Goal: Task Accomplishment & Management: Manage account settings

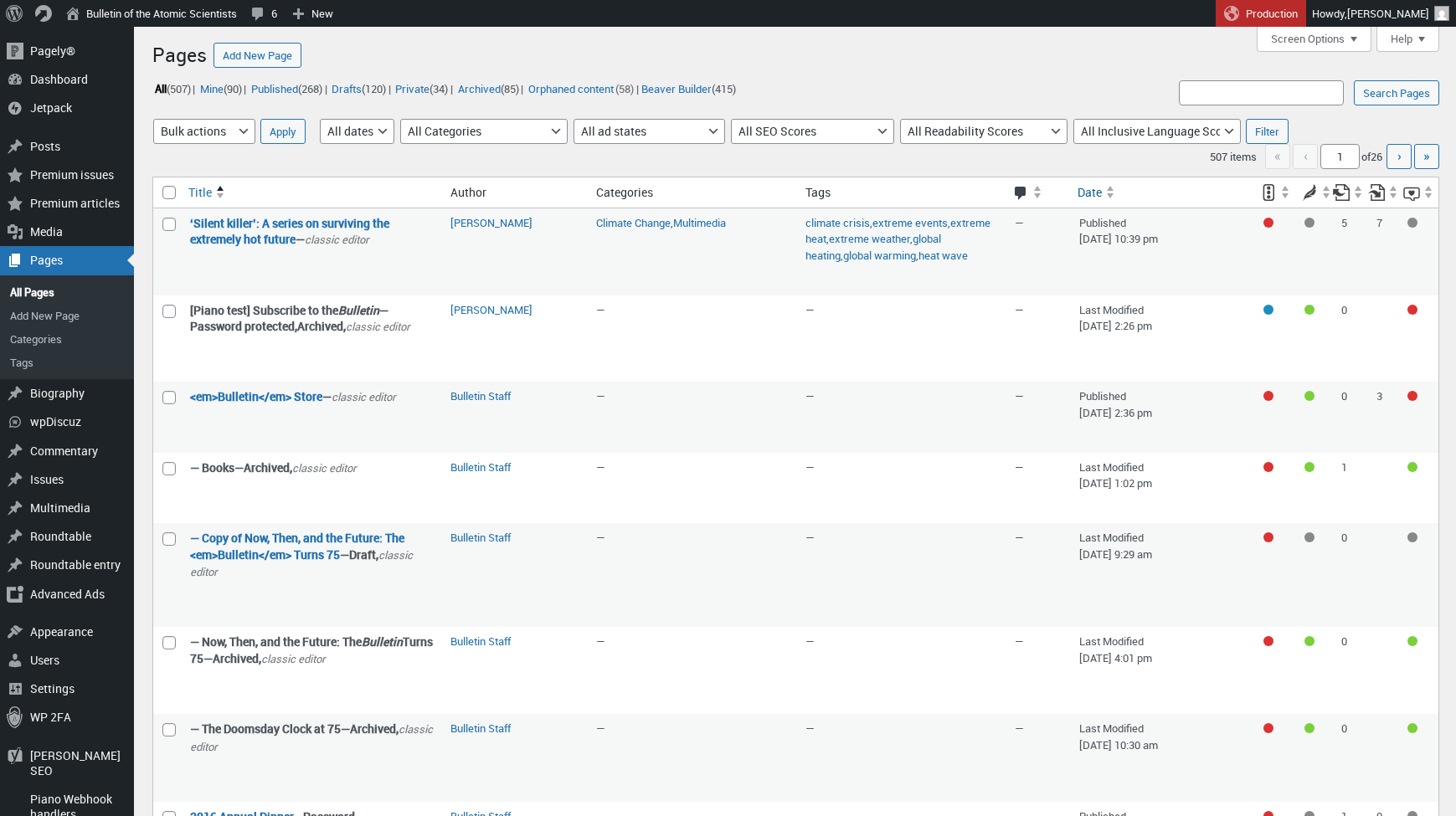
click at [1101, 193] on span "Date" at bounding box center [1090, 192] width 24 height 17
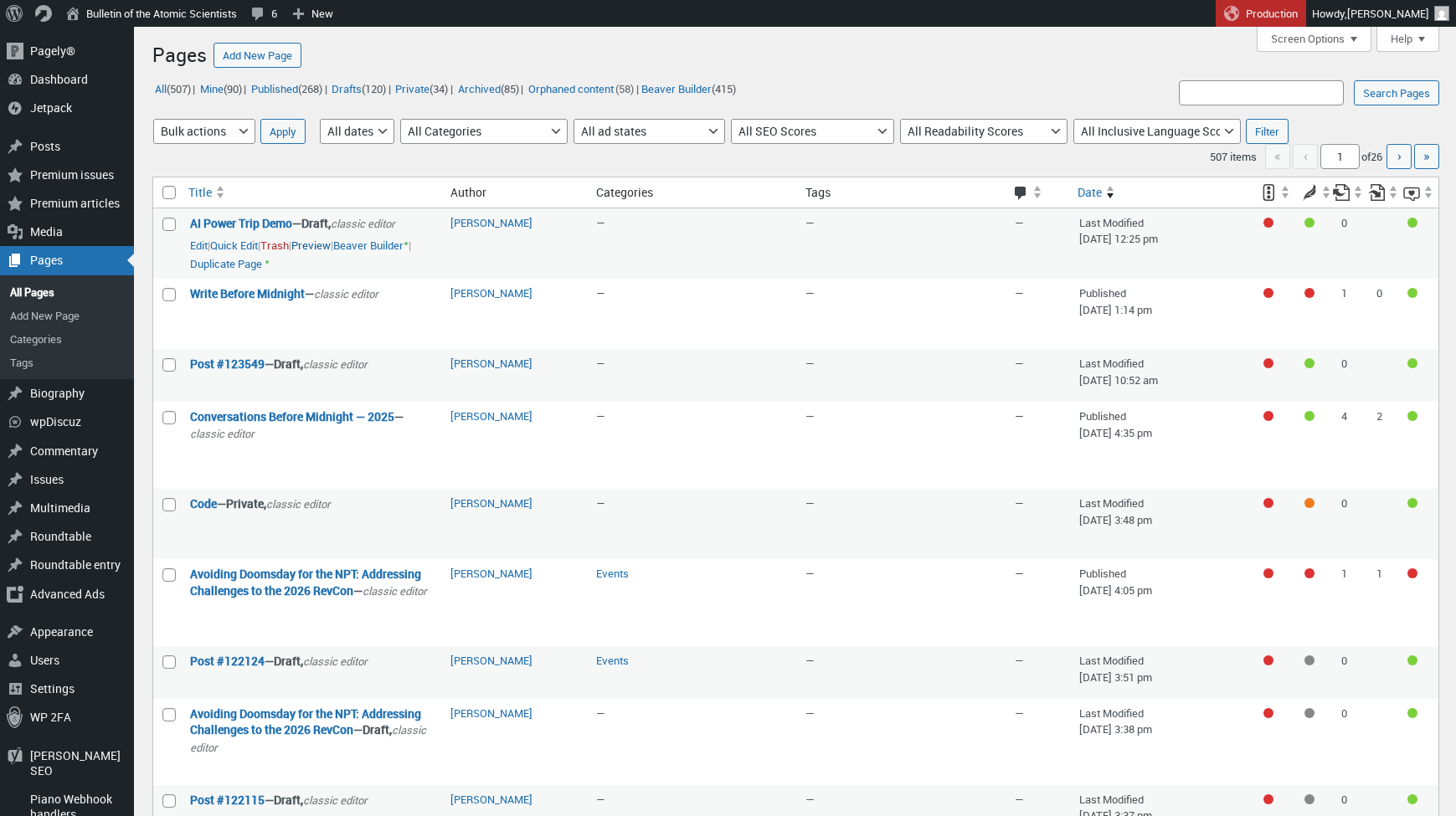
click at [331, 248] on link "Preview" at bounding box center [311, 246] width 40 height 17
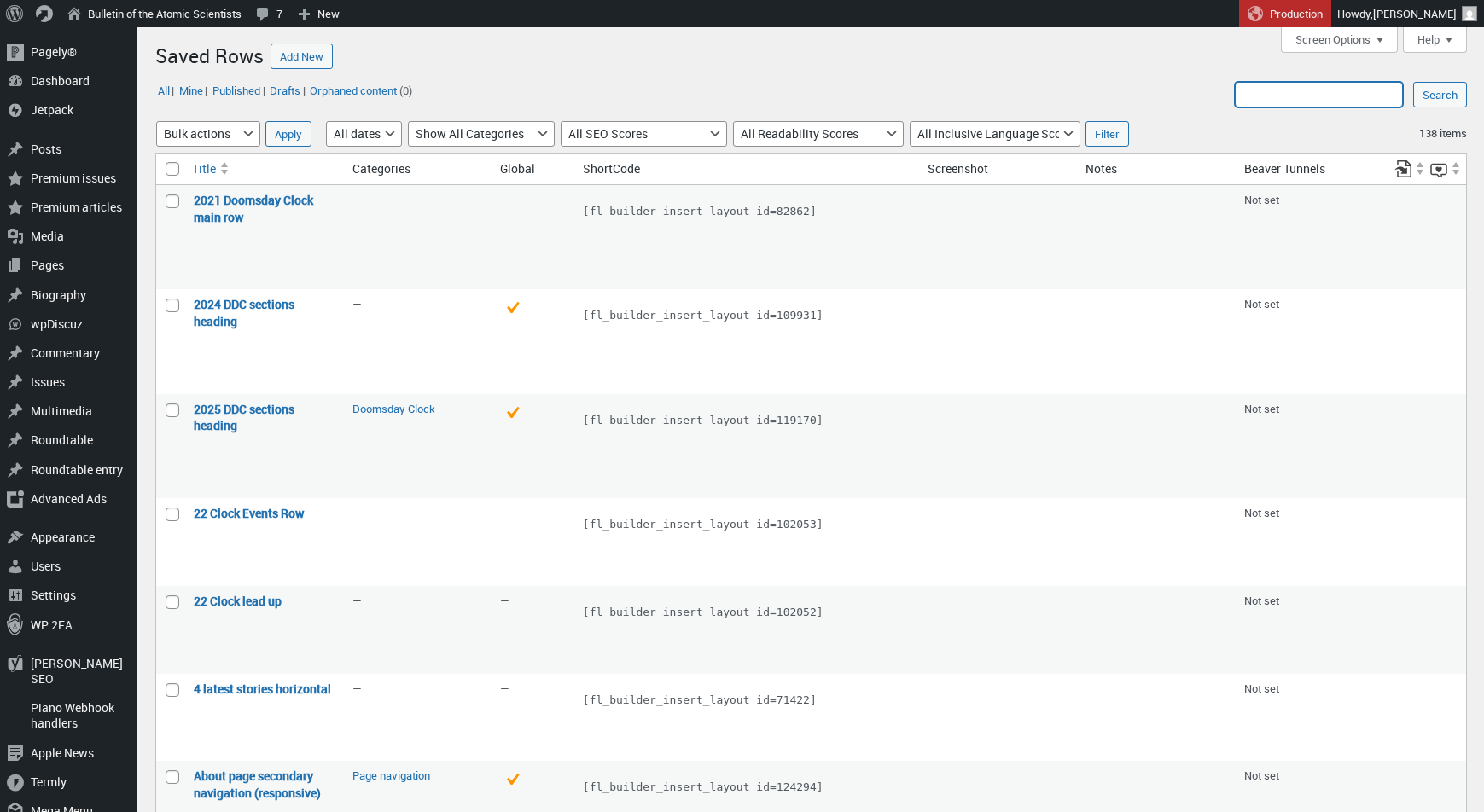
click at [1329, 98] on input "Search:" at bounding box center [1319, 95] width 169 height 26
type input "sitewide"
click at [1439, 94] on input "Search" at bounding box center [1440, 95] width 53 height 26
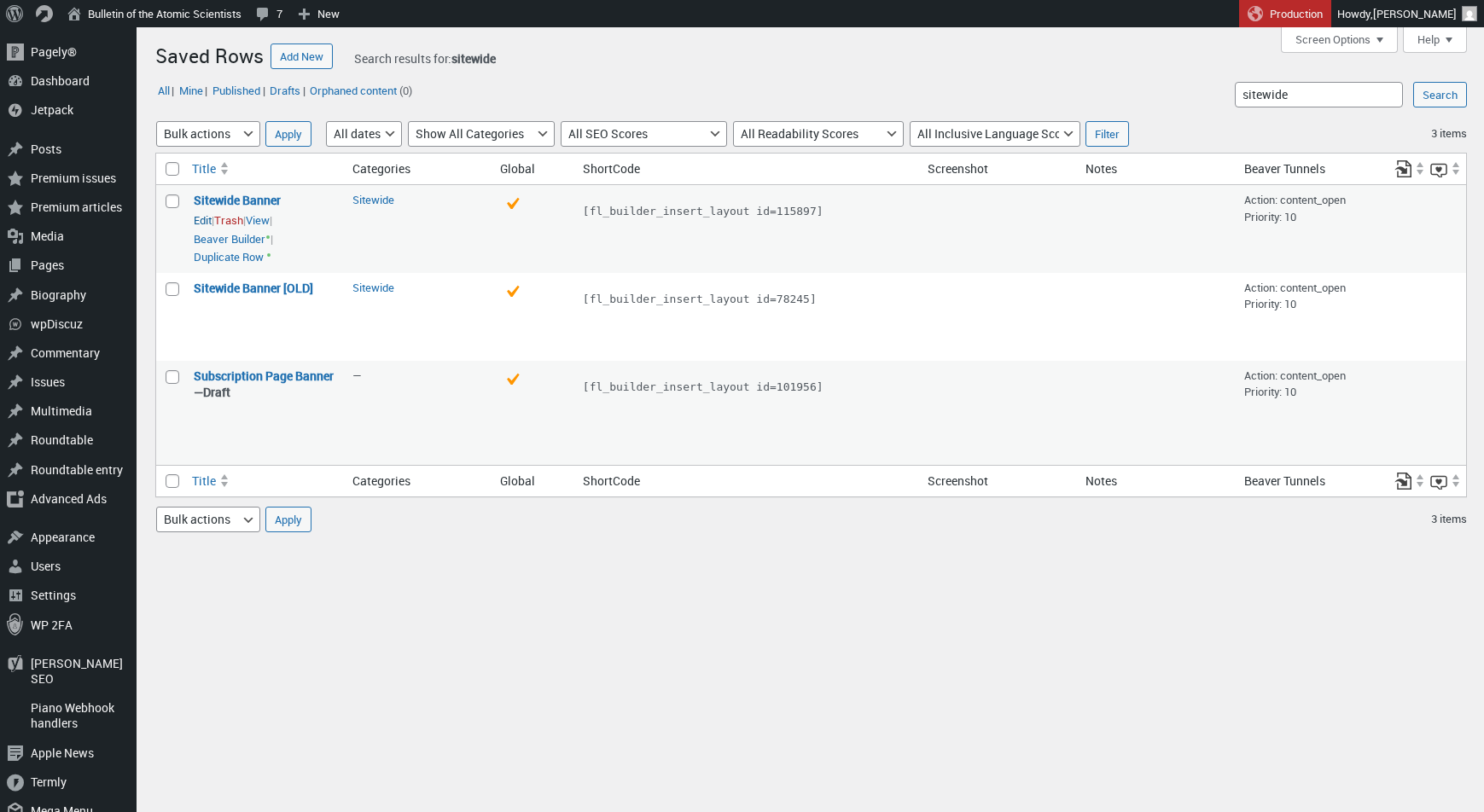
click at [210, 217] on link "Edit" at bounding box center [202, 221] width 18 height 17
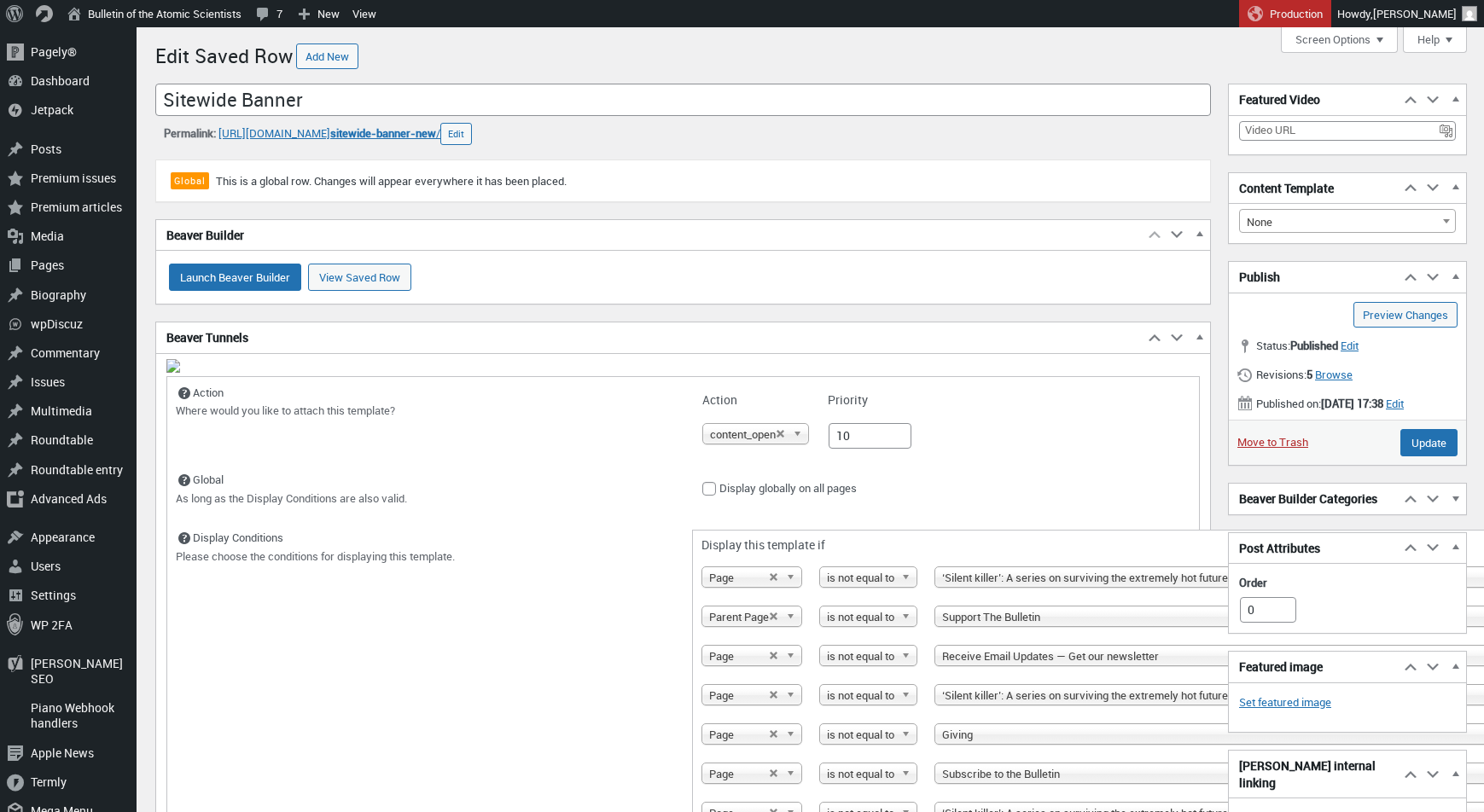
scroll to position [12, 0]
click at [1198, 336] on span "button" at bounding box center [1199, 340] width 18 height 16
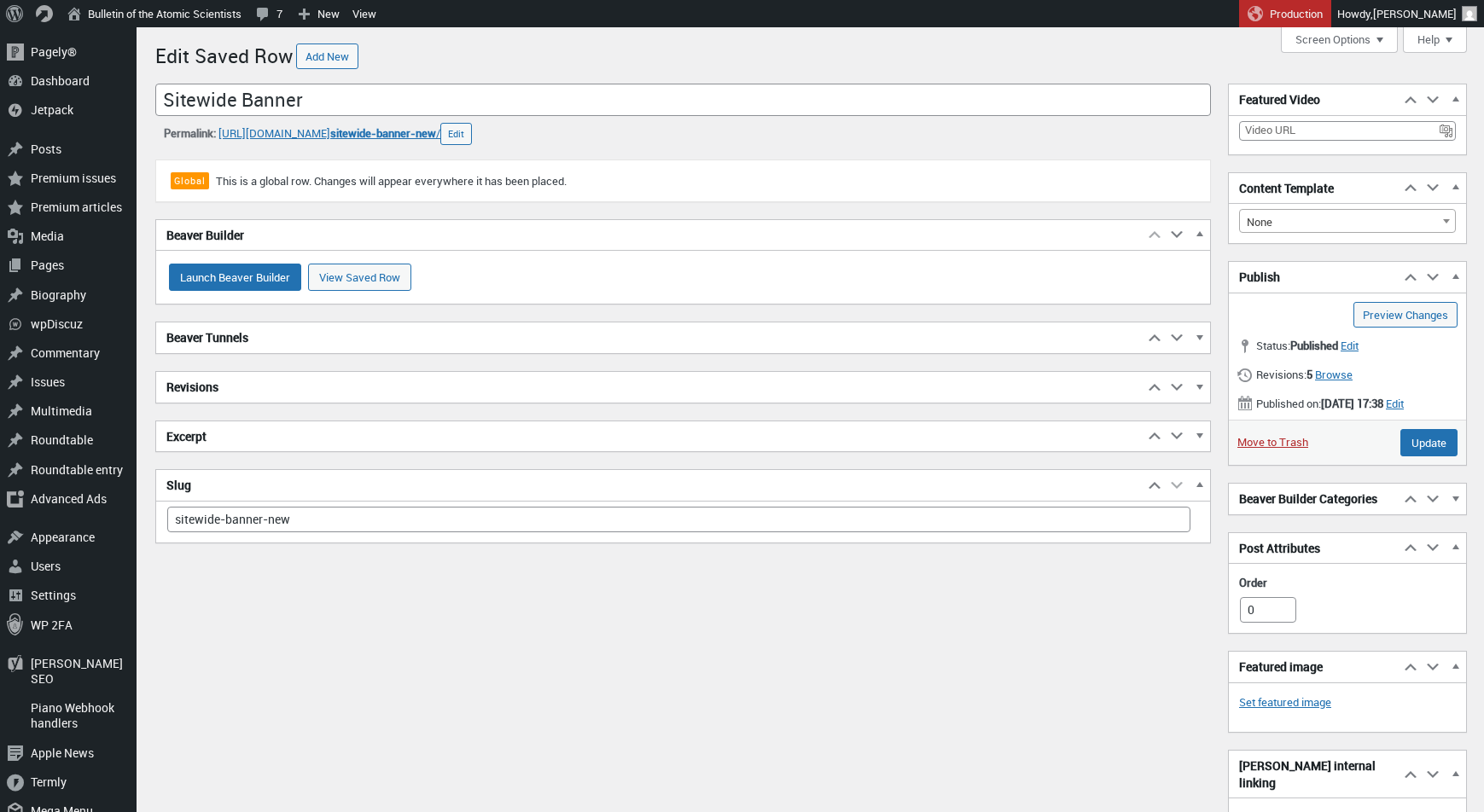
click at [1202, 335] on span "button" at bounding box center [1199, 340] width 18 height 16
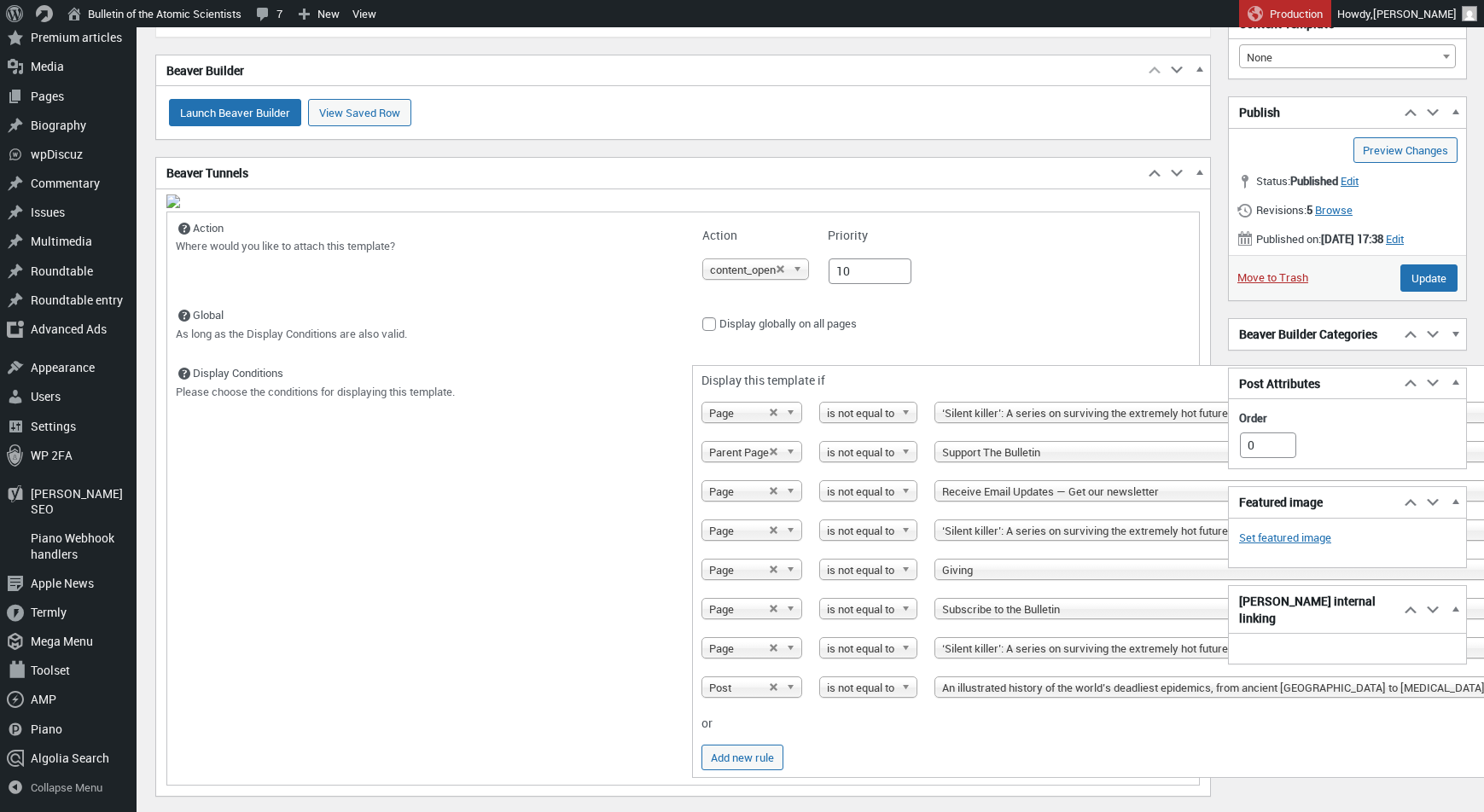
scroll to position [168, 0]
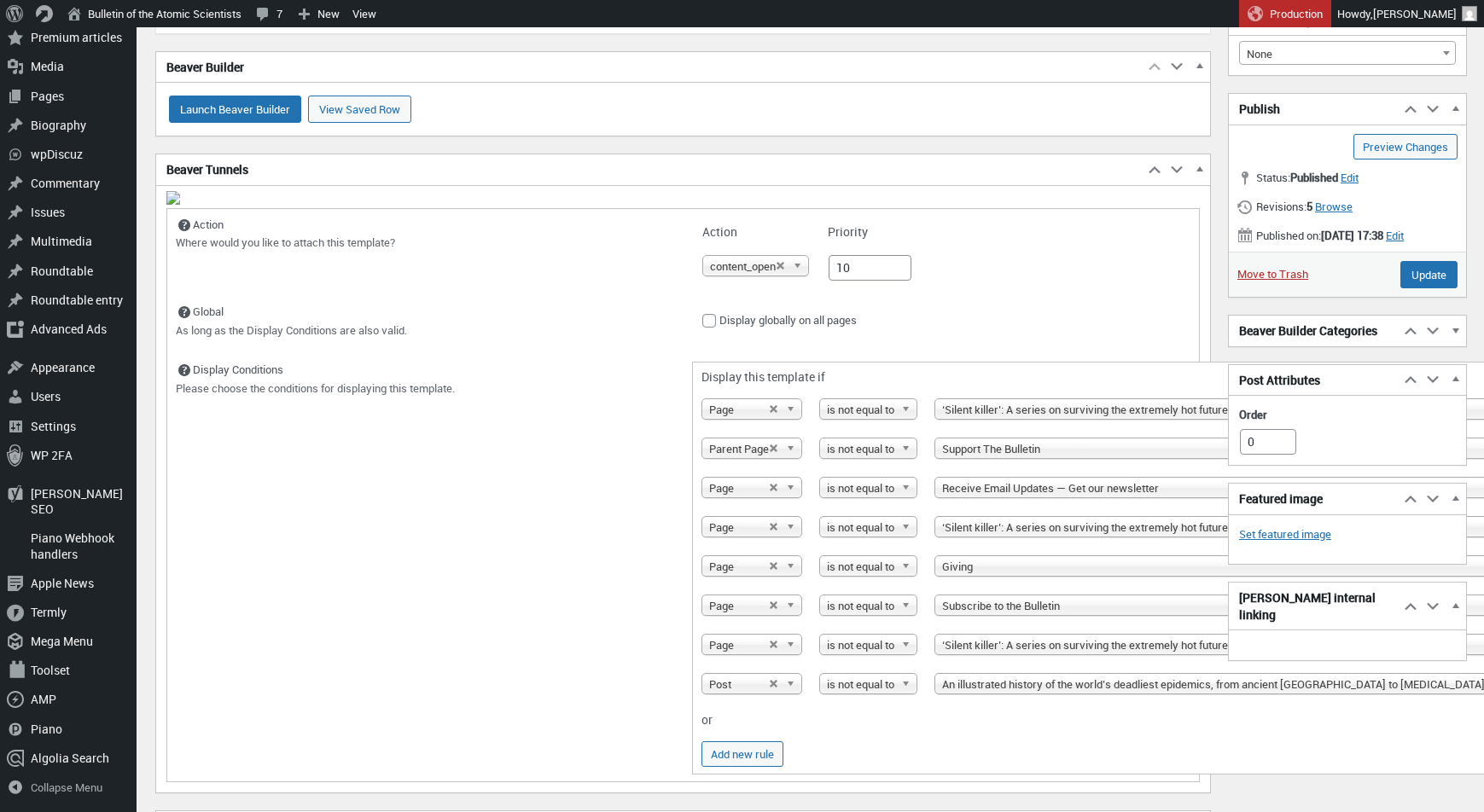
click at [776, 256] on span "content_open" at bounding box center [742, 266] width 65 height 20
click at [245, 502] on td "Display Conditions Please choose the conditions for displaying this template." at bounding box center [426, 567] width 517 height 426
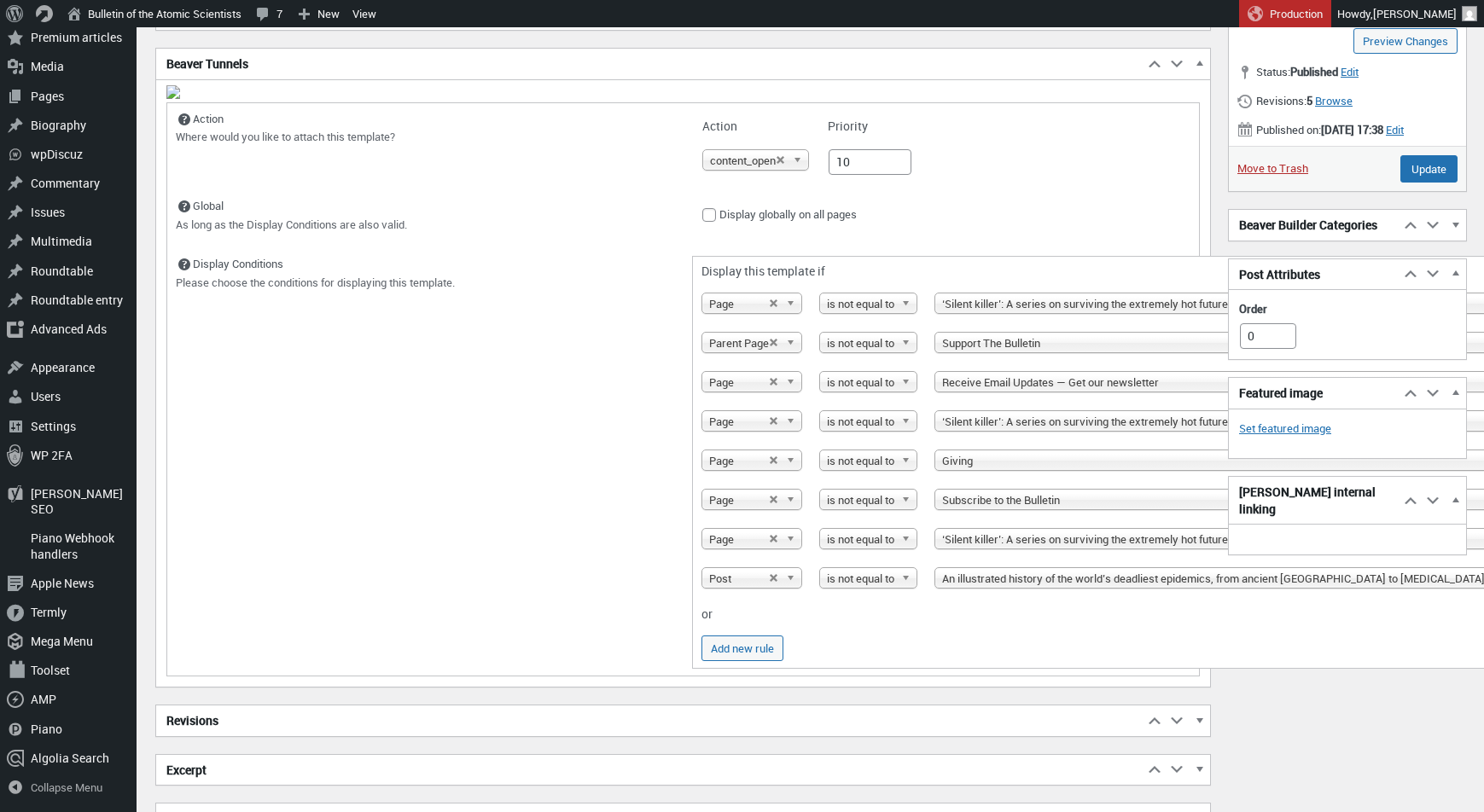
scroll to position [279, 0]
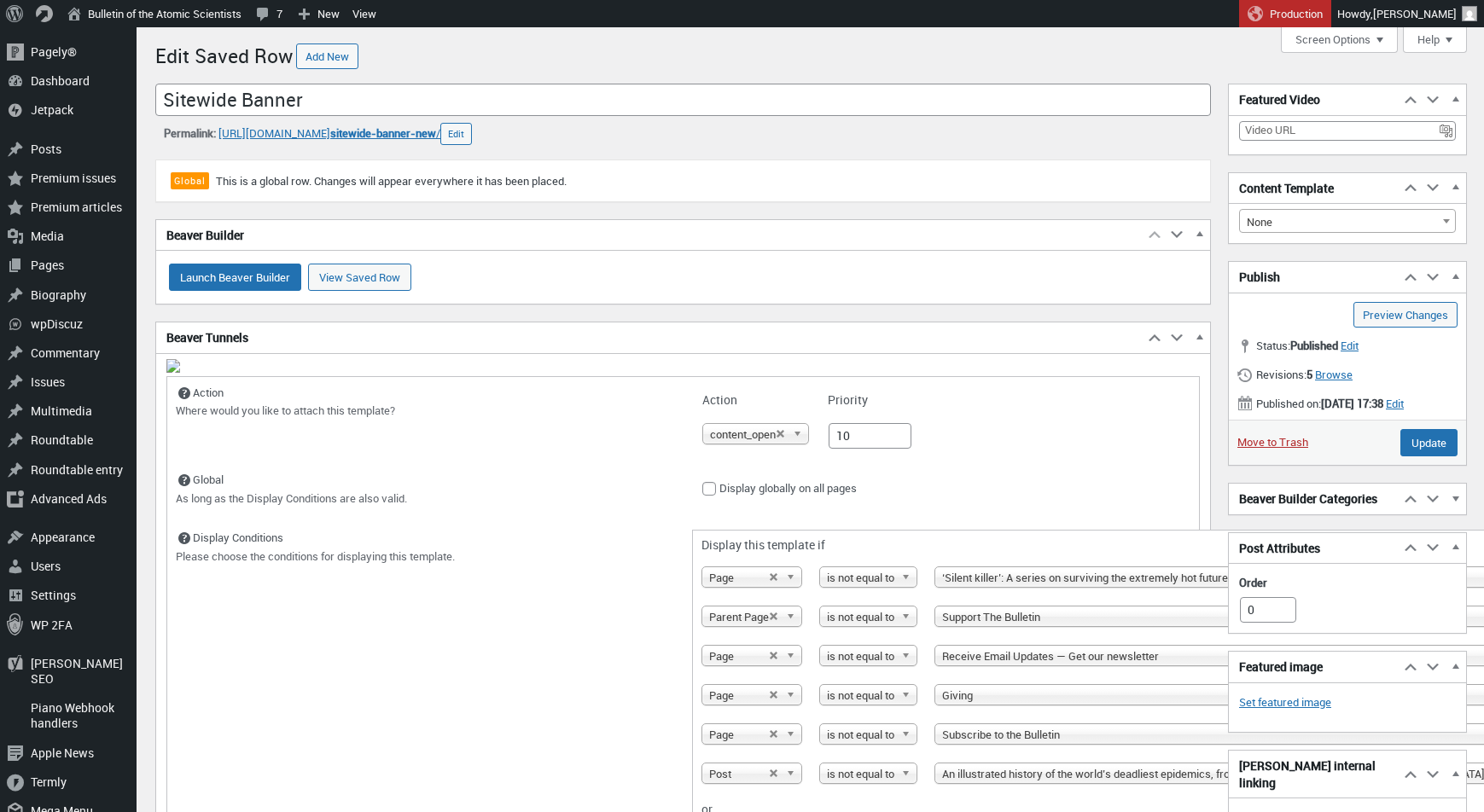
scroll to position [0, 0]
click at [1440, 457] on input "Update" at bounding box center [1430, 443] width 57 height 28
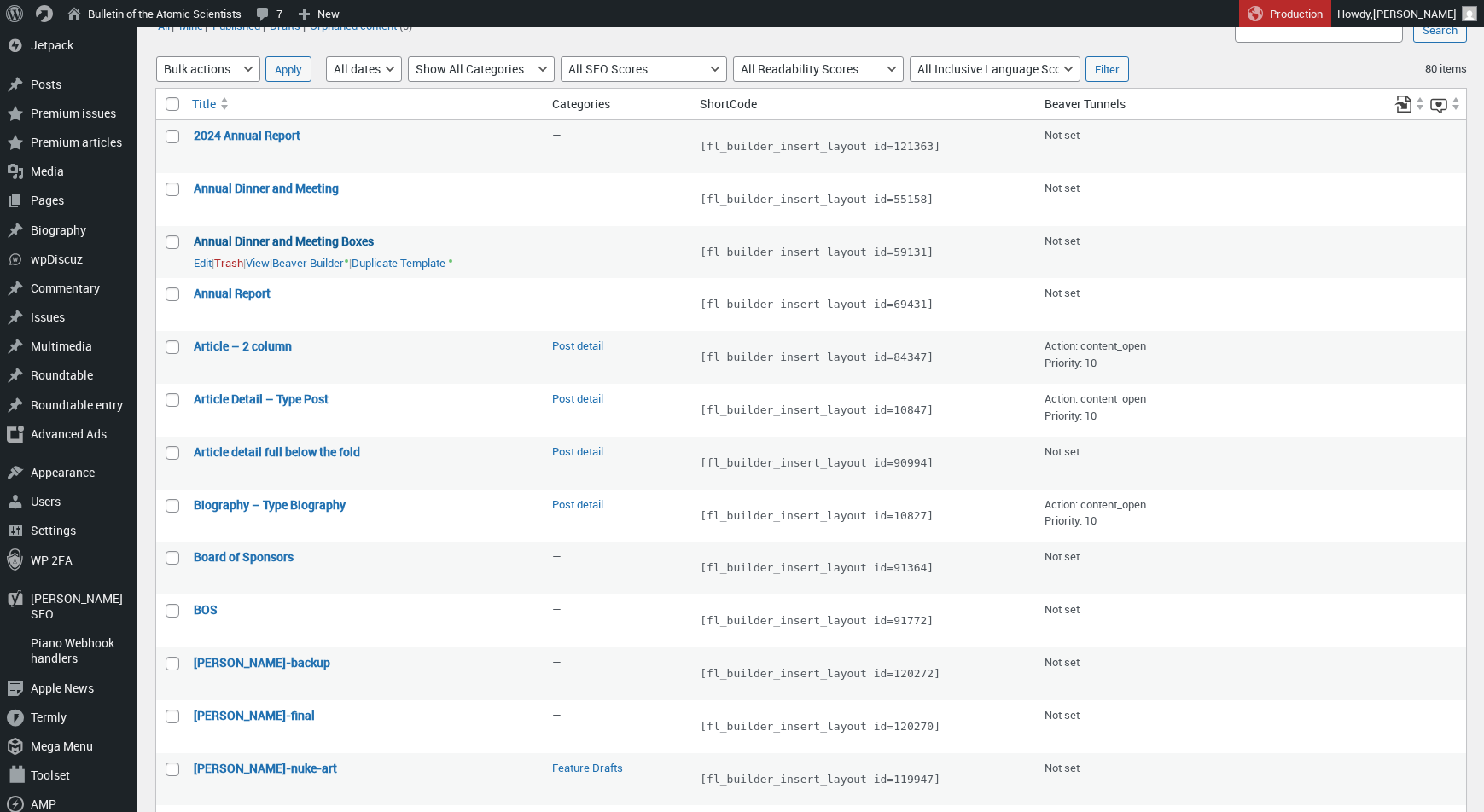
scroll to position [73, 0]
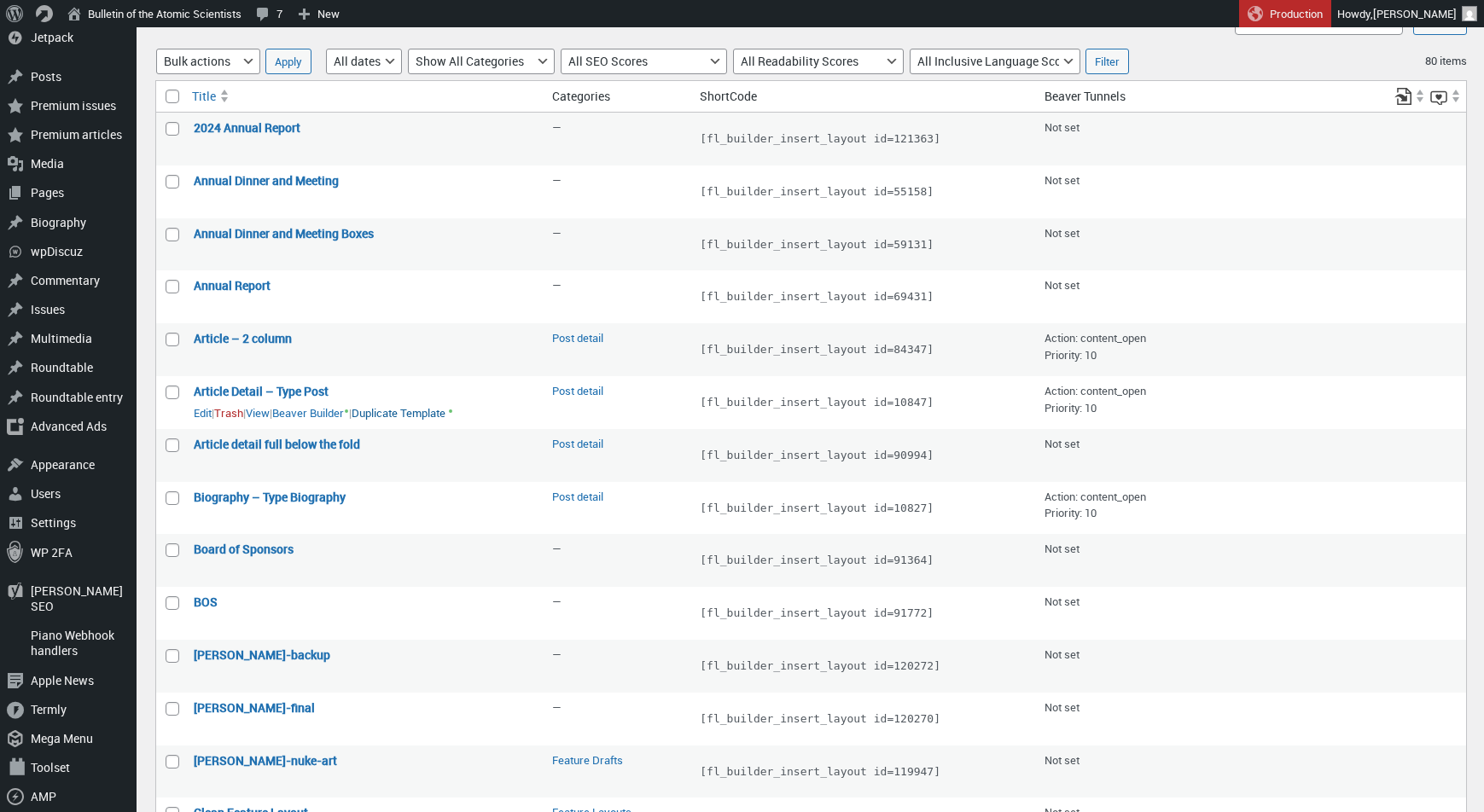
click at [446, 408] on link "Duplicate Template" at bounding box center [399, 413] width 94 height 17
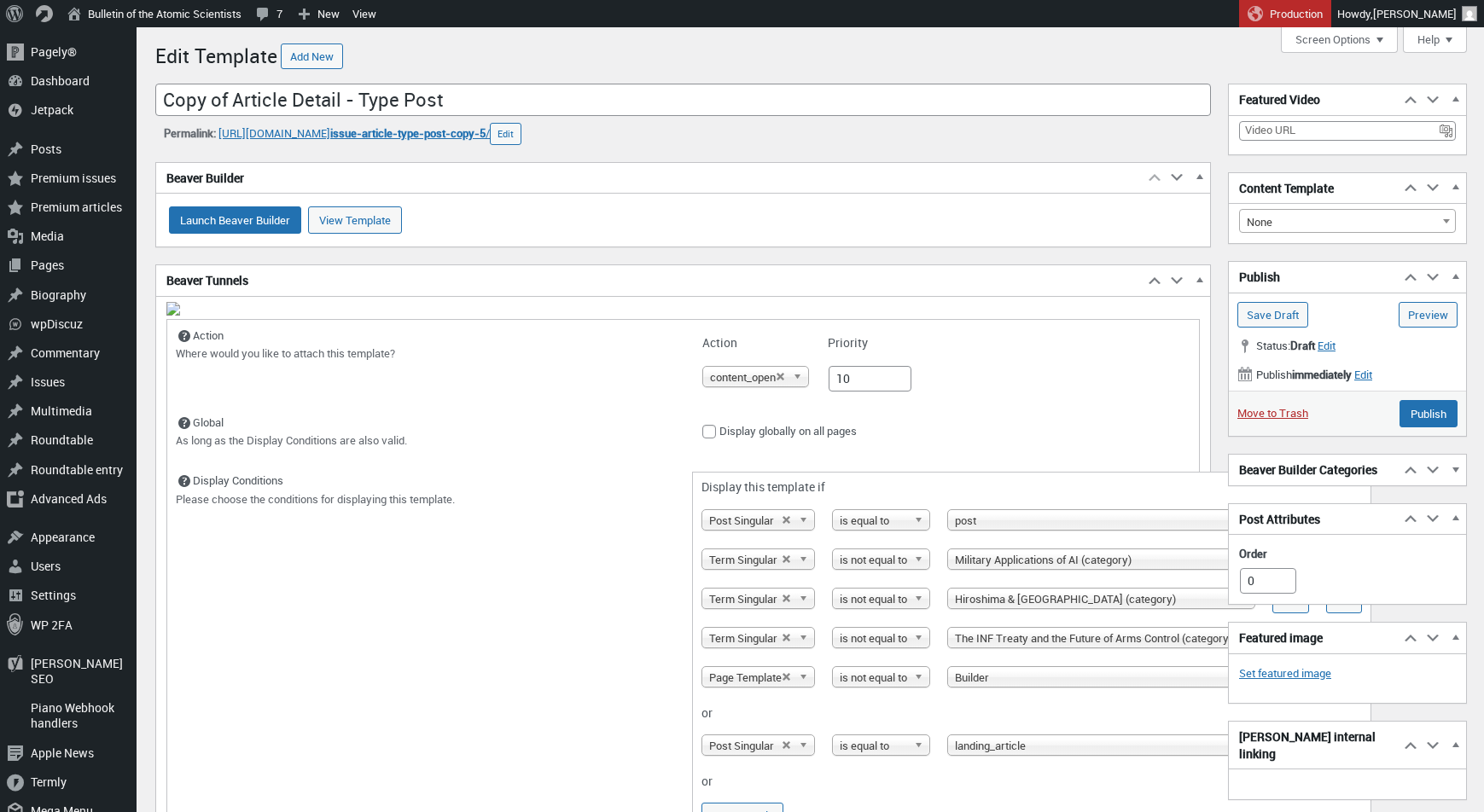
scroll to position [12, 0]
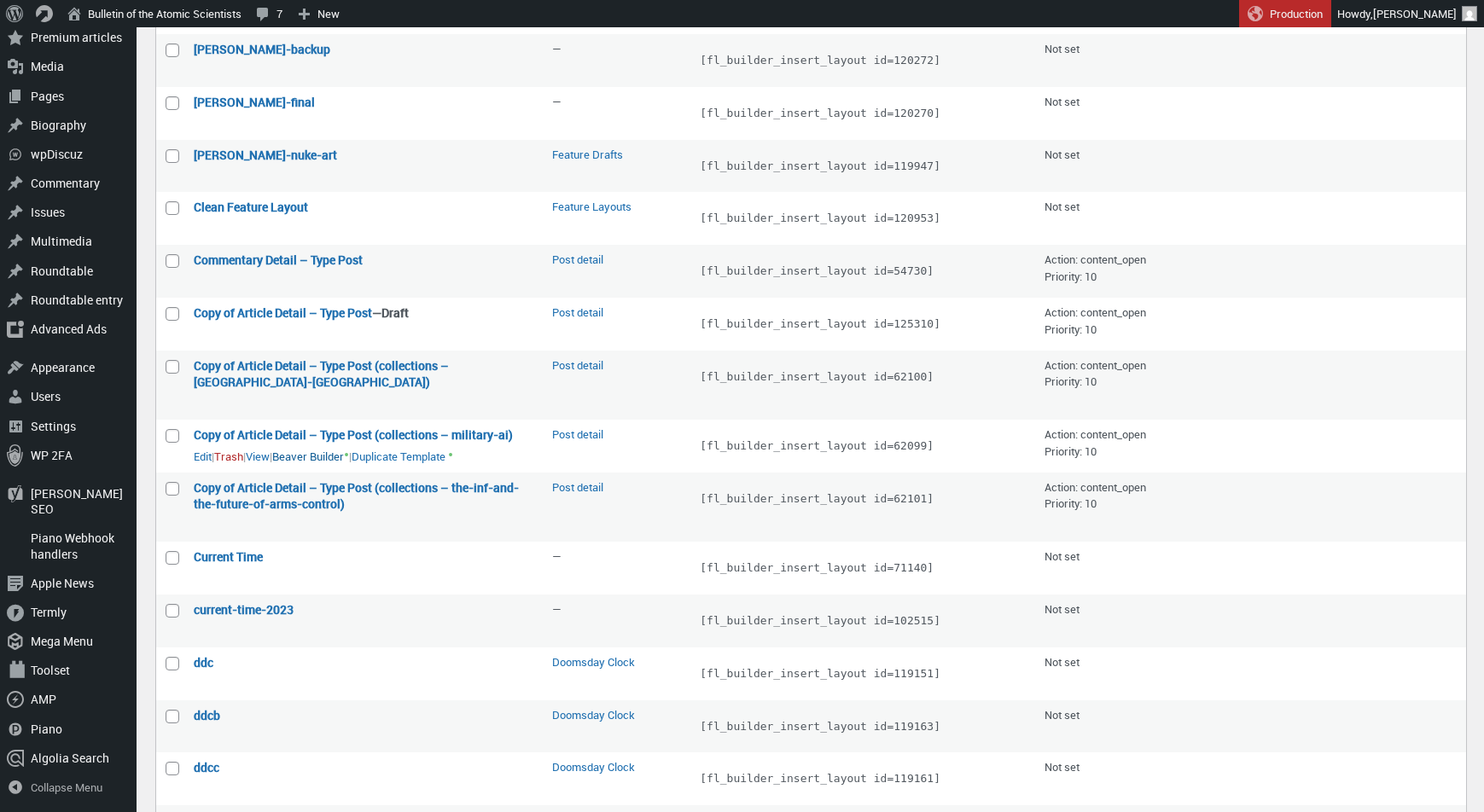
scroll to position [679, 0]
click at [270, 396] on link "View" at bounding box center [258, 404] width 24 height 17
click at [204, 396] on link "Edit" at bounding box center [202, 404] width 18 height 17
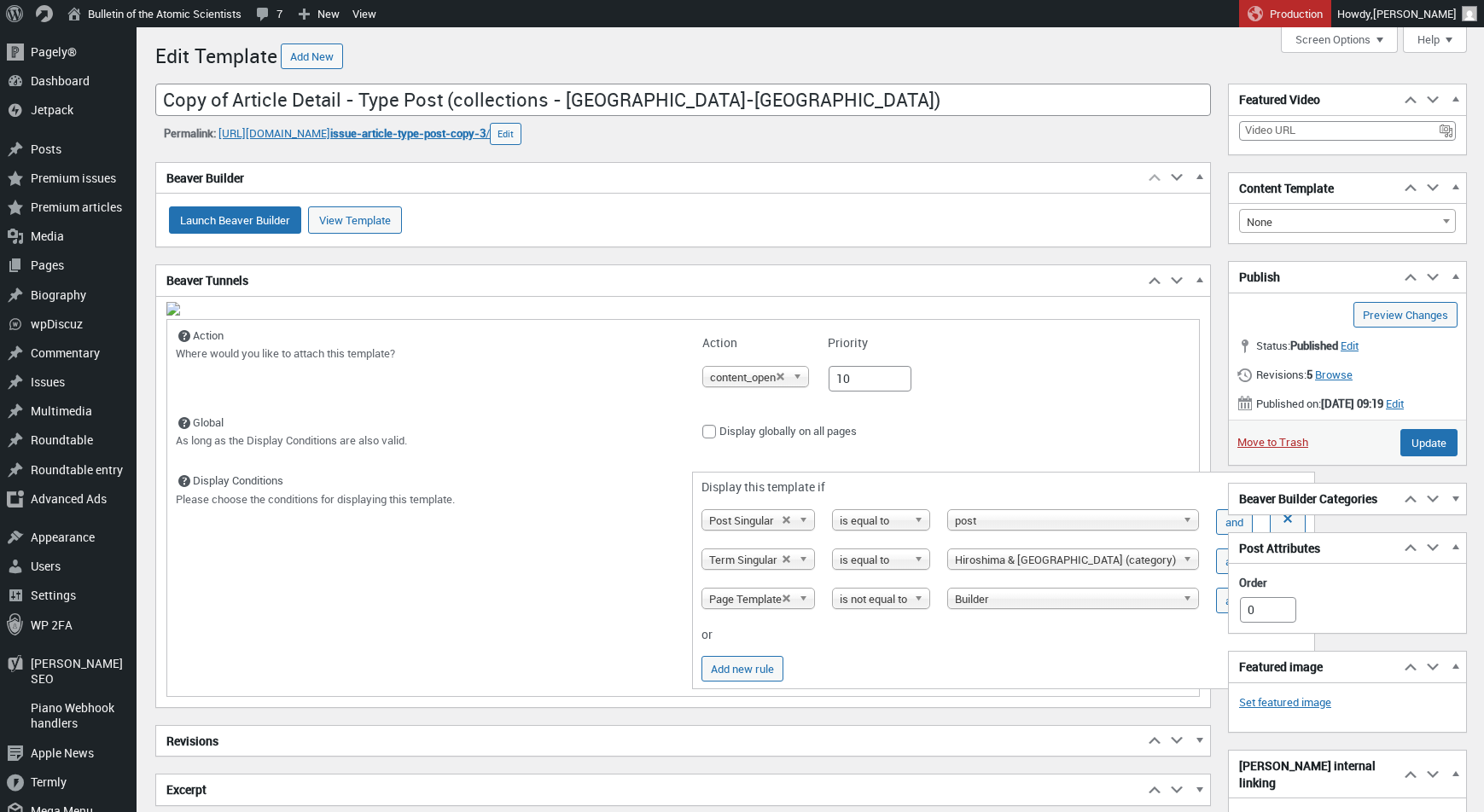
scroll to position [12, 0]
click at [702, 656] on button "Add new rule" at bounding box center [742, 669] width 82 height 26
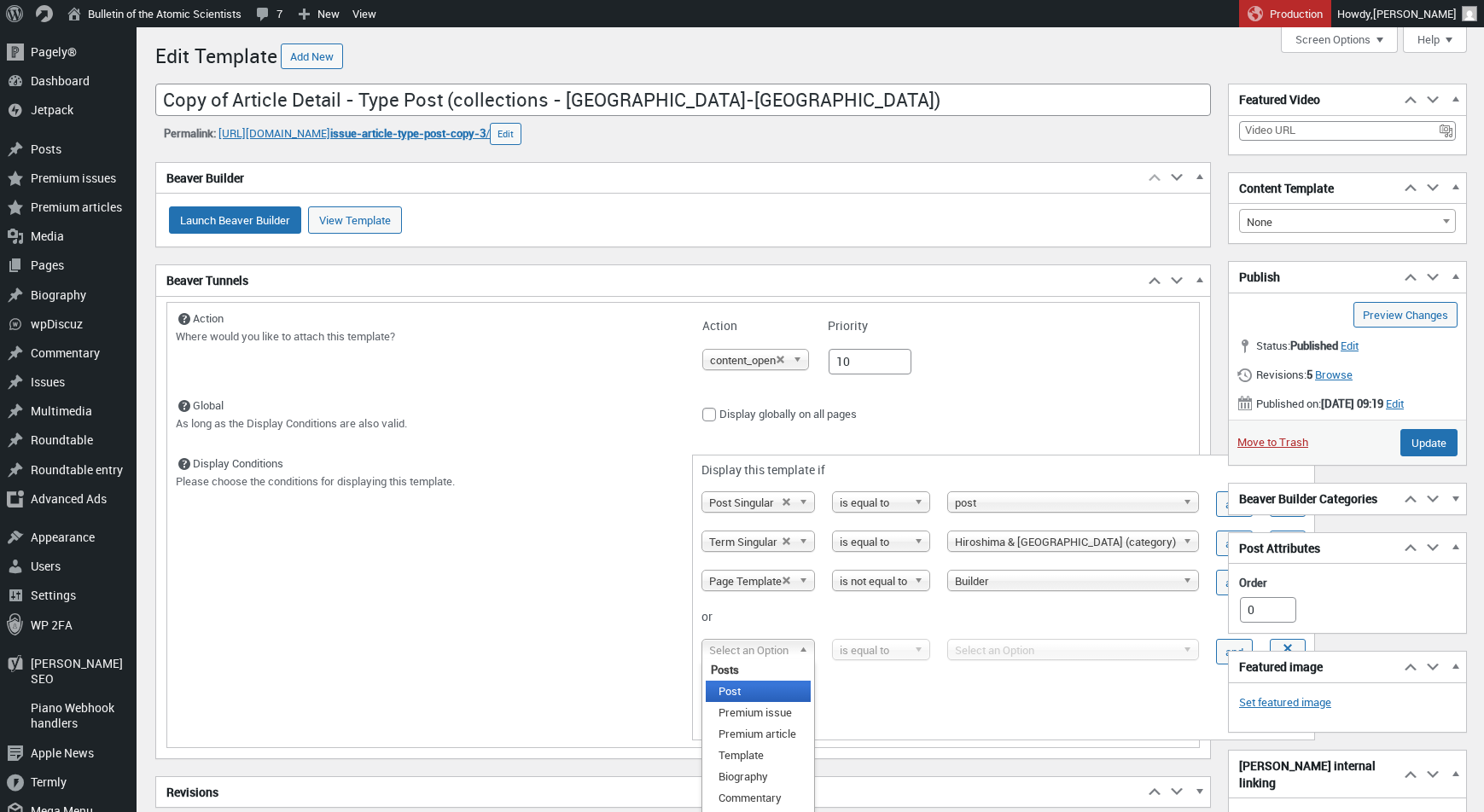
click at [709, 648] on span "Select an Option" at bounding box center [751, 650] width 83 height 20
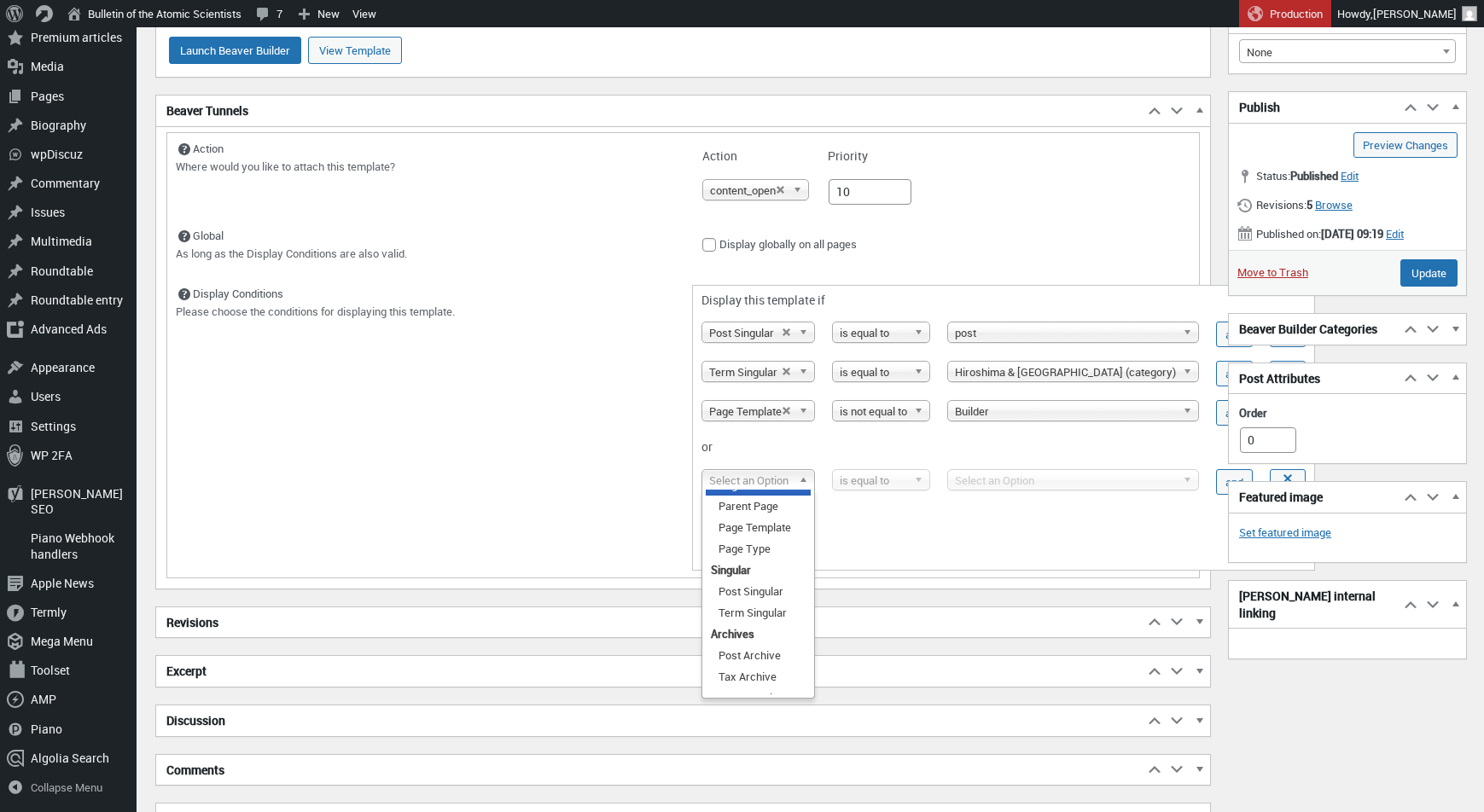
scroll to position [315, 0]
click at [706, 620] on li "Term Singular" at bounding box center [758, 611] width 105 height 21
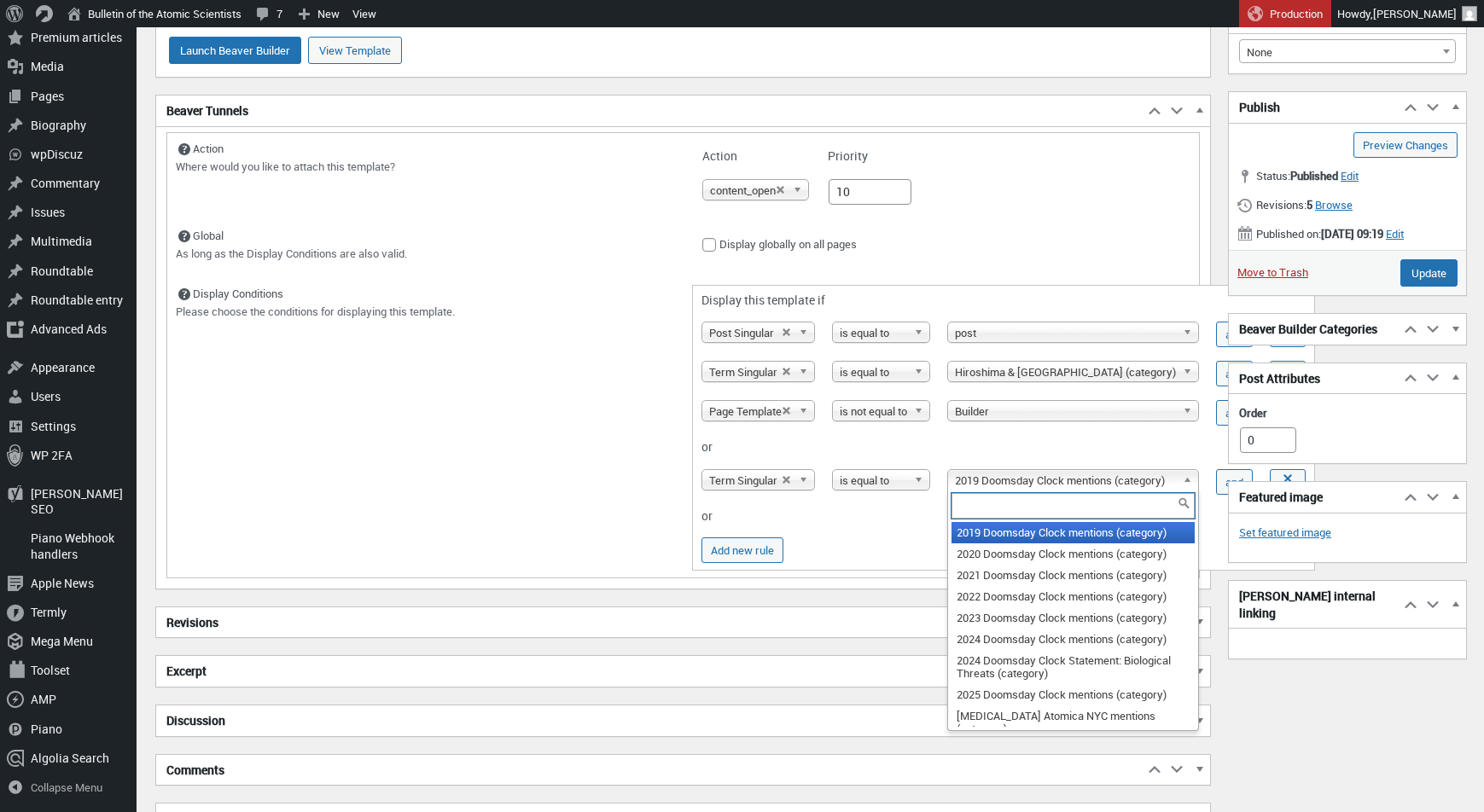
click at [955, 487] on span "2019 Doomsday Clock mentions (category)" at bounding box center [1066, 481] width 221 height 20
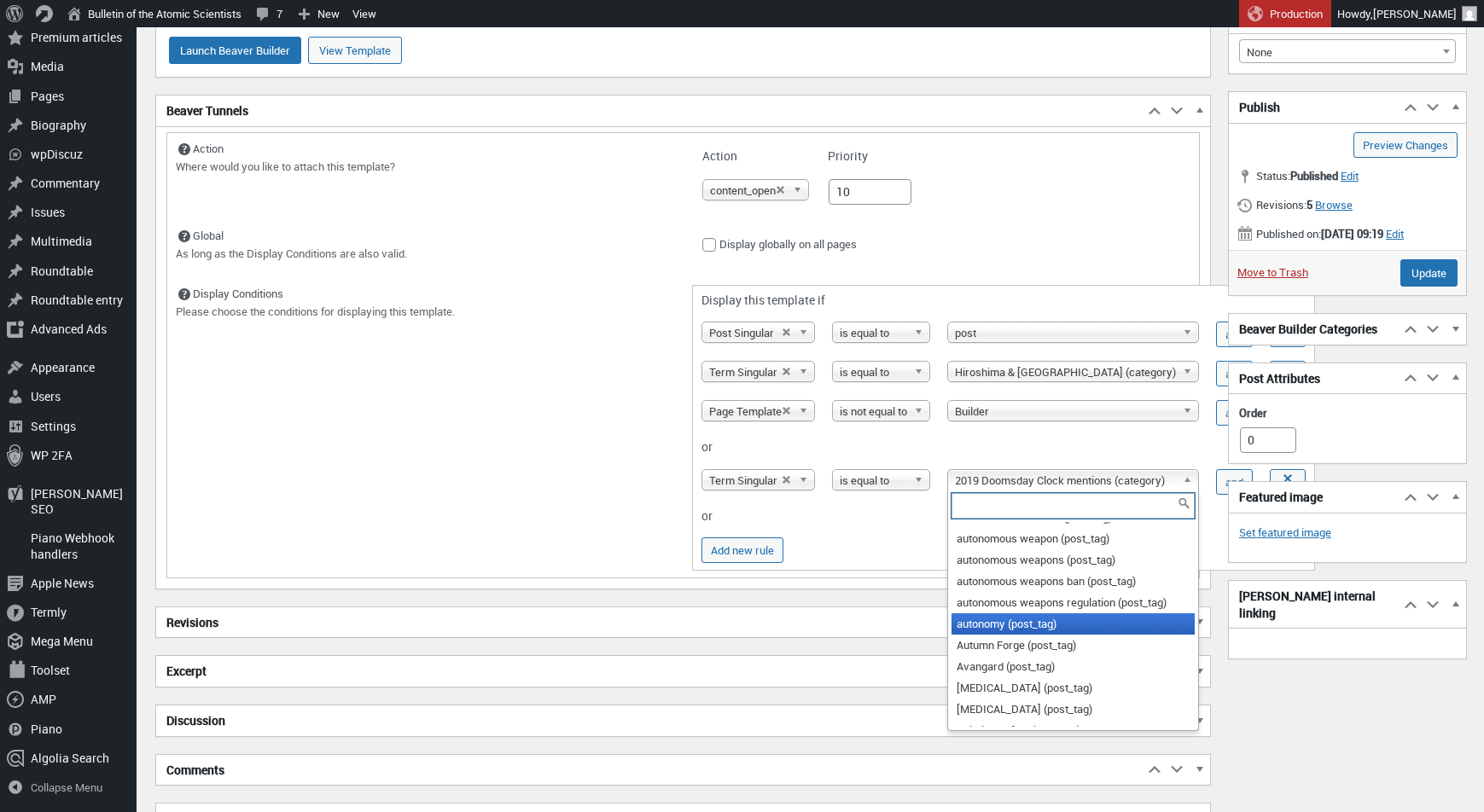
scroll to position [9401, 0]
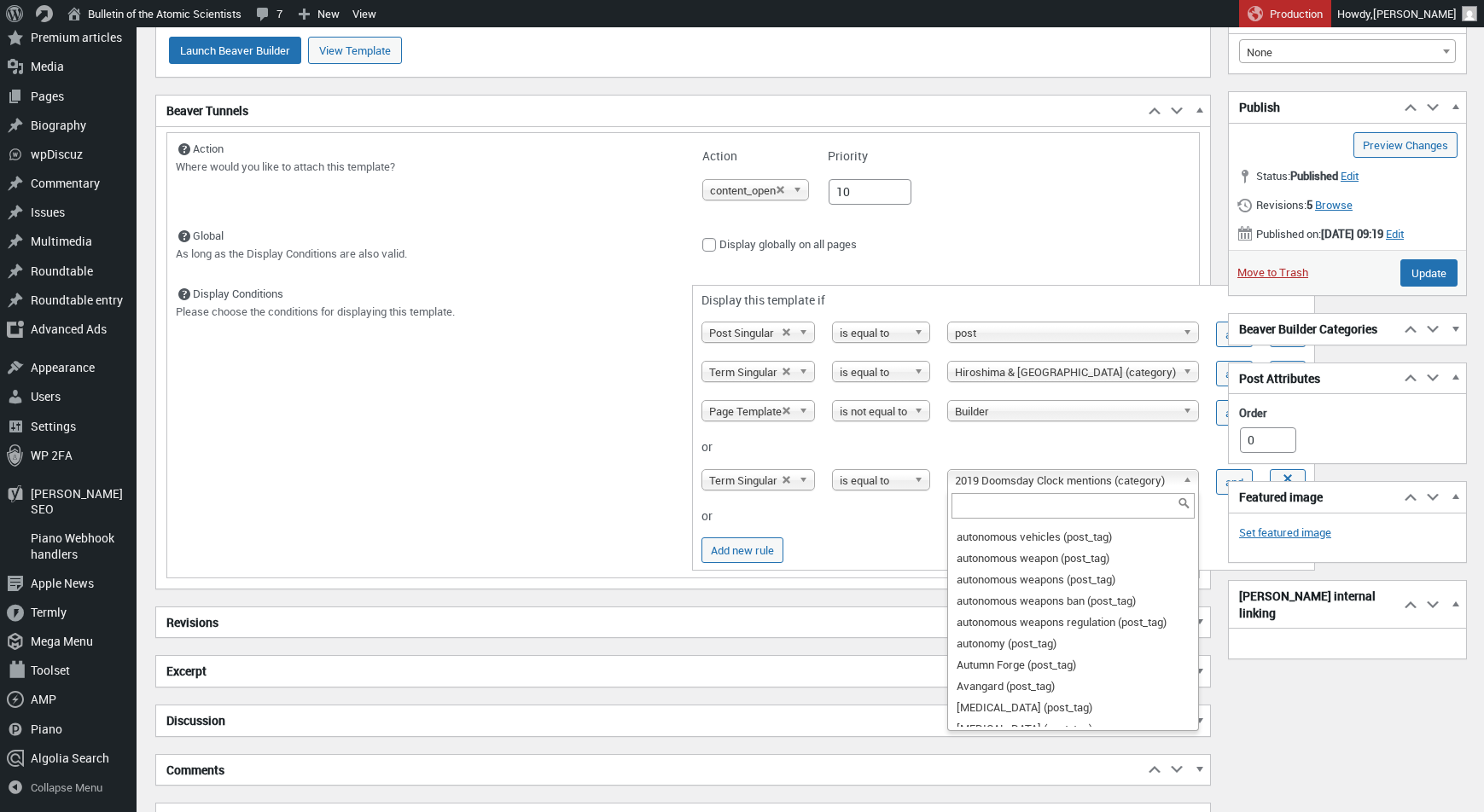
click at [693, 526] on th "or" at bounding box center [976, 516] width 568 height 29
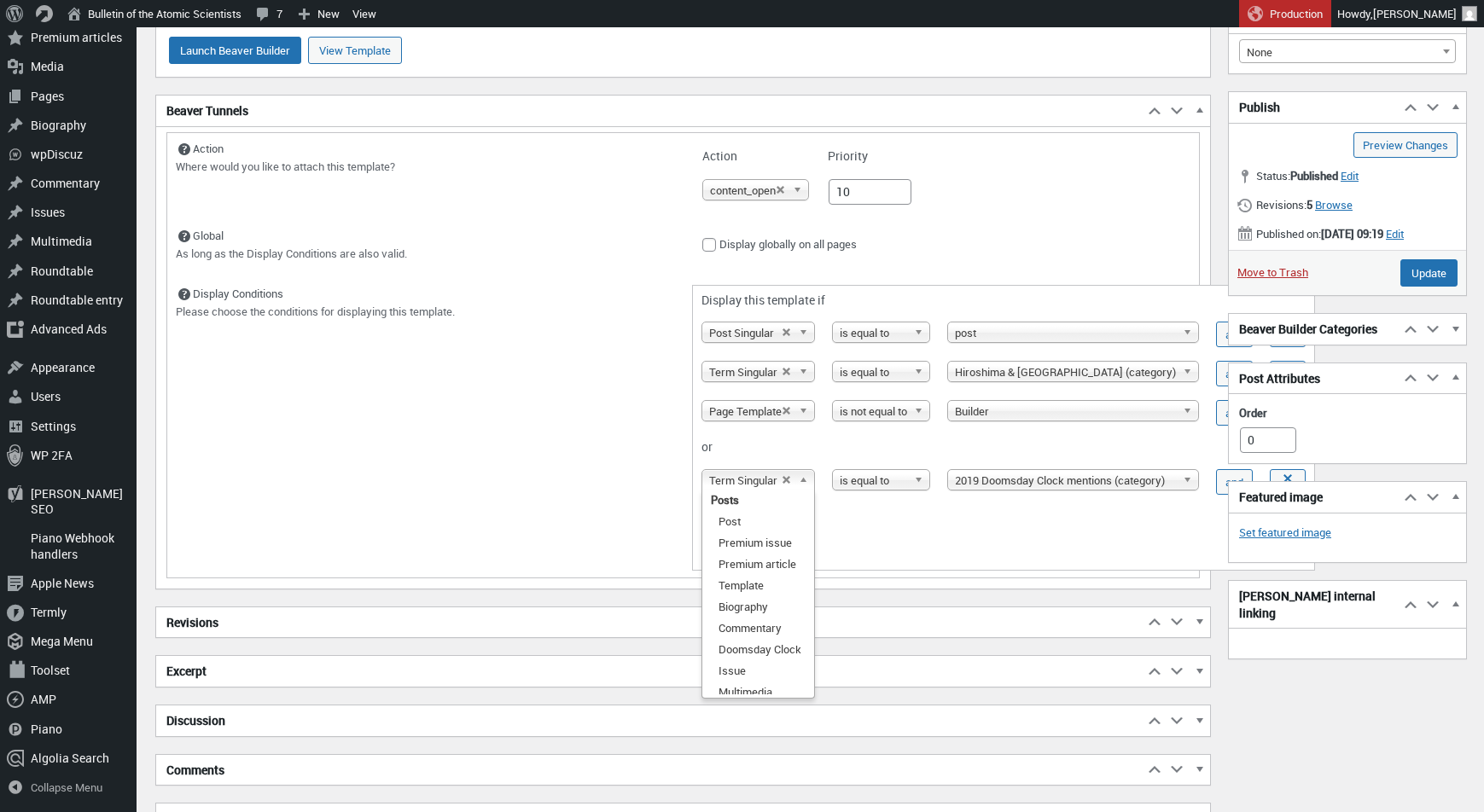
click at [709, 491] on span "Term Singular" at bounding box center [745, 481] width 73 height 20
click at [707, 557] on td "Add new rule" at bounding box center [976, 550] width 568 height 40
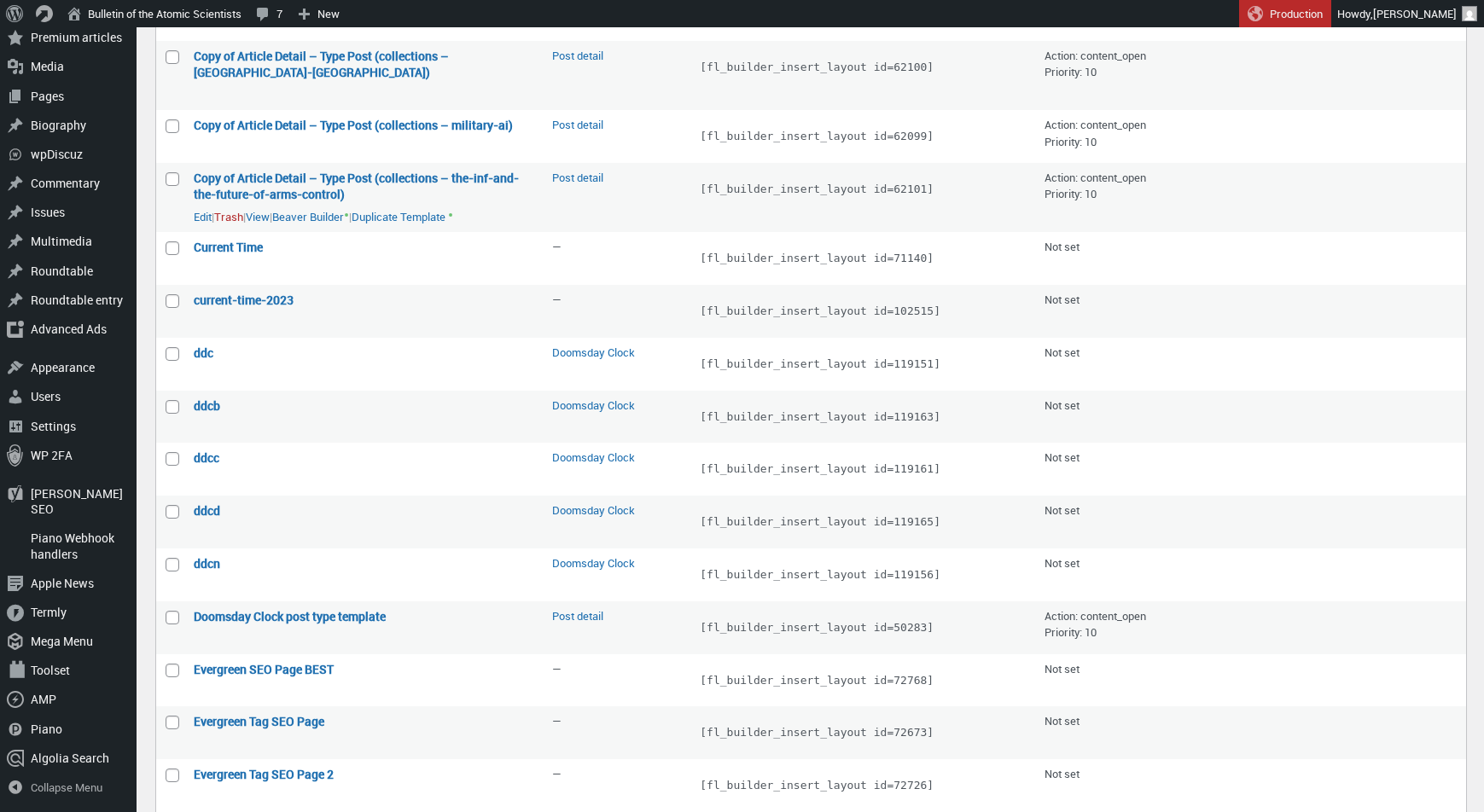
scroll to position [1212, 0]
